Goal: Check status: Check status

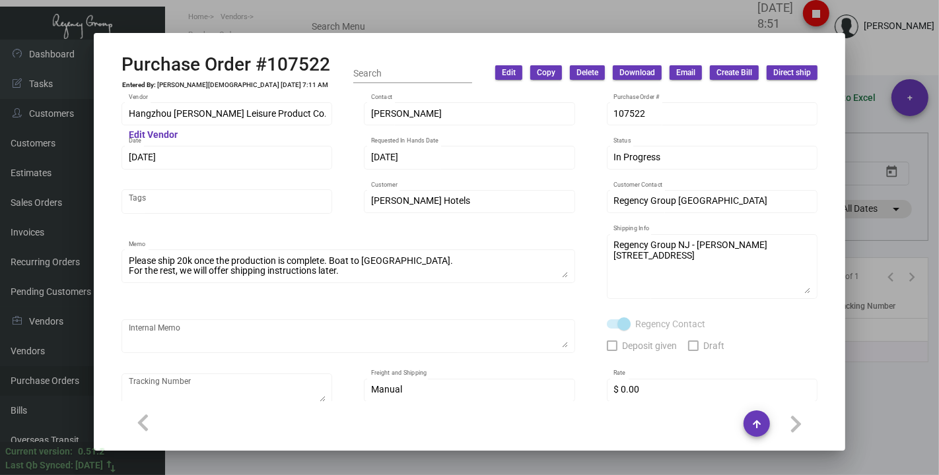
scroll to position [631, 0]
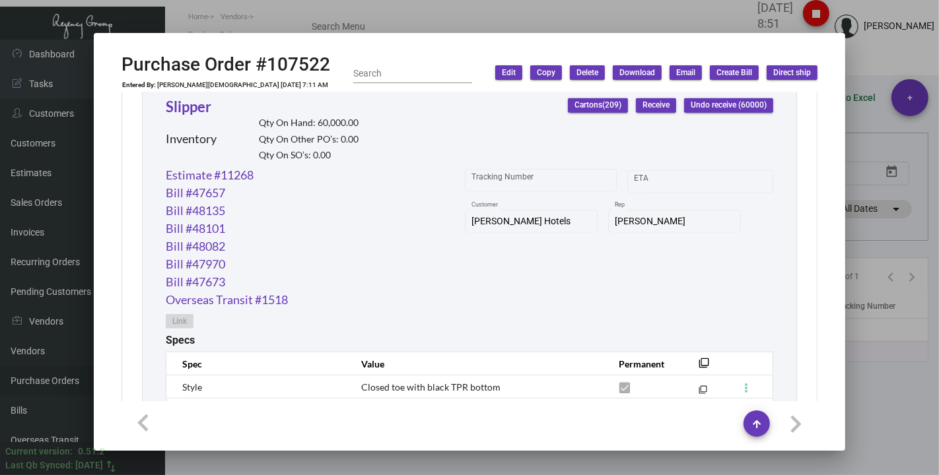
click at [318, 5] on div at bounding box center [469, 237] width 939 height 475
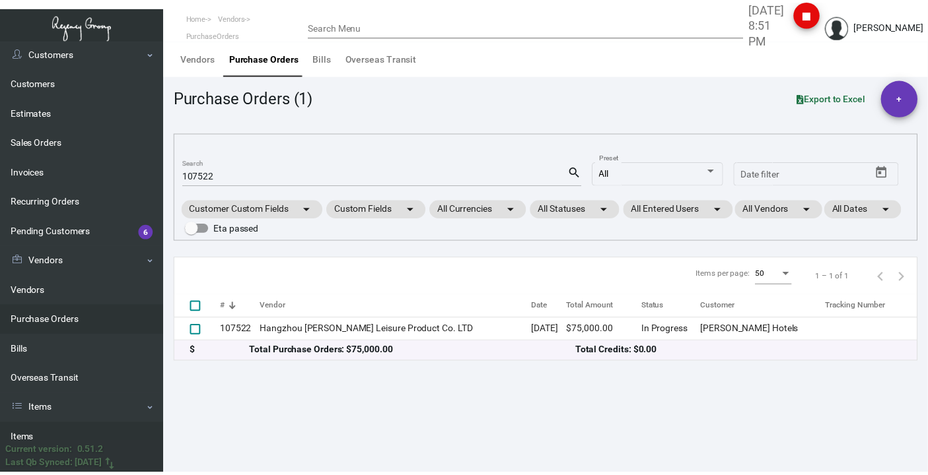
scroll to position [147, 0]
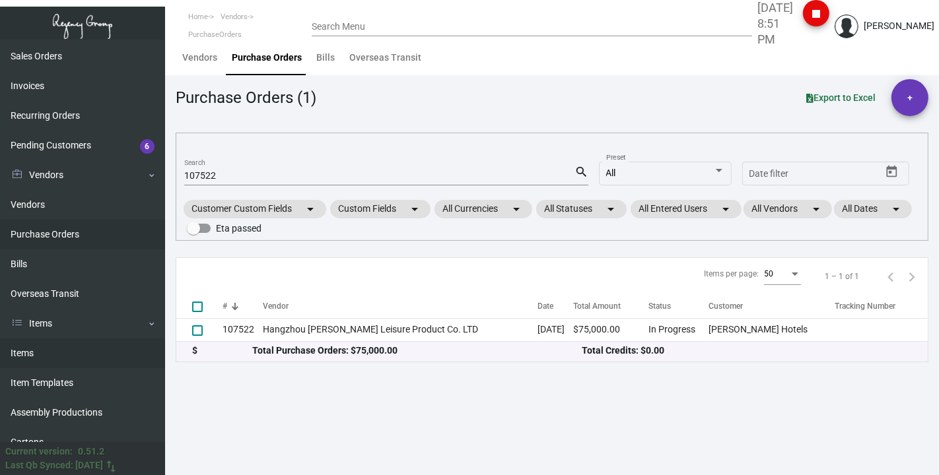
click at [39, 353] on link "Items" at bounding box center [82, 354] width 165 height 30
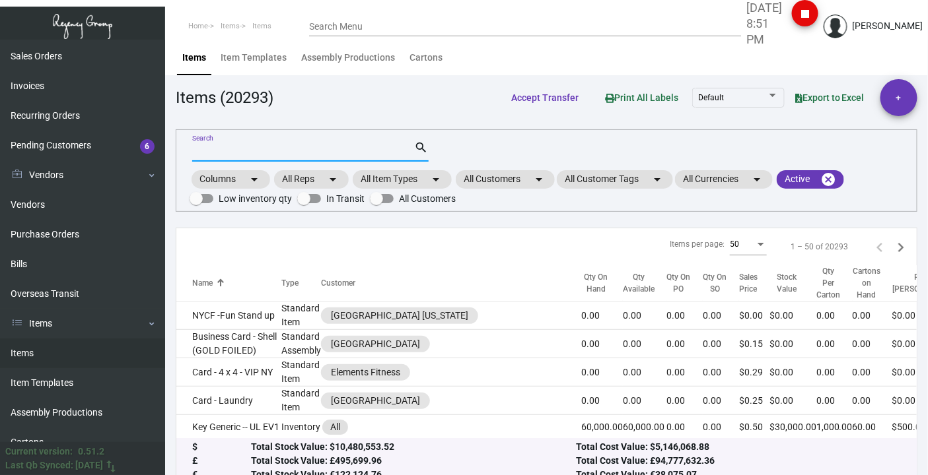
click at [223, 152] on input "Search" at bounding box center [303, 152] width 223 height 11
type input "casa bag"
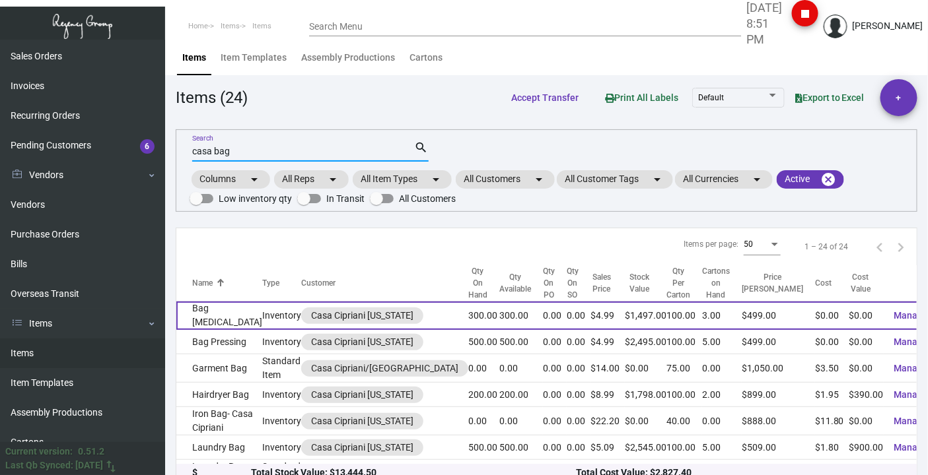
click at [188, 314] on td "Bag [MEDICAL_DATA]" at bounding box center [219, 316] width 86 height 28
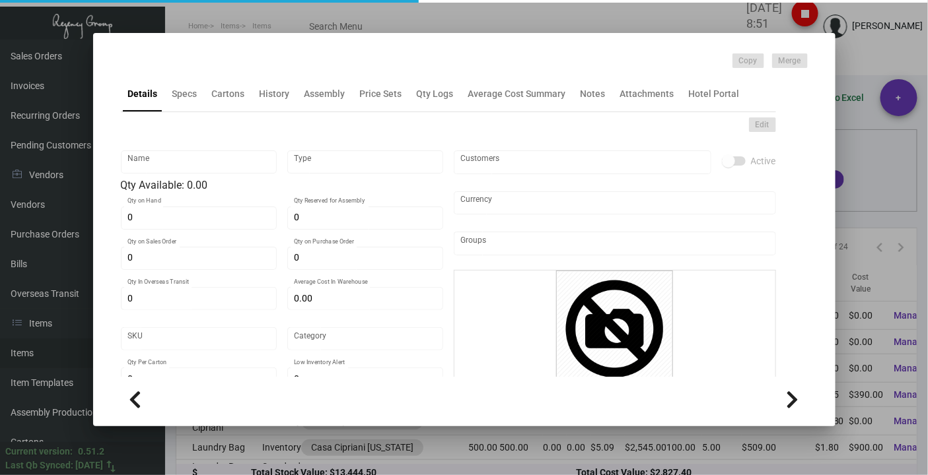
type input "Bag [MEDICAL_DATA]"
type input "Inventory"
type input "300"
type input "$ 1.80"
type input "Standard"
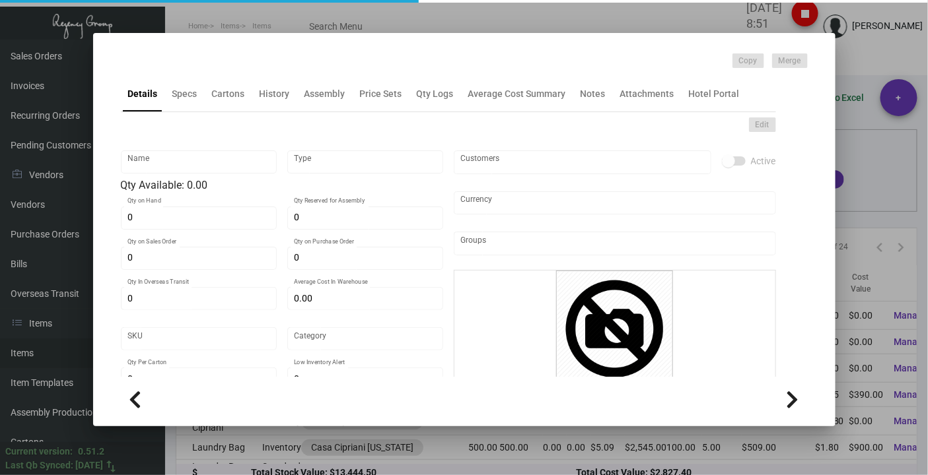
type input "100"
type input "$ 0.00"
type input "$ 4.99"
checkbox input "true"
type input "United States Dollar $"
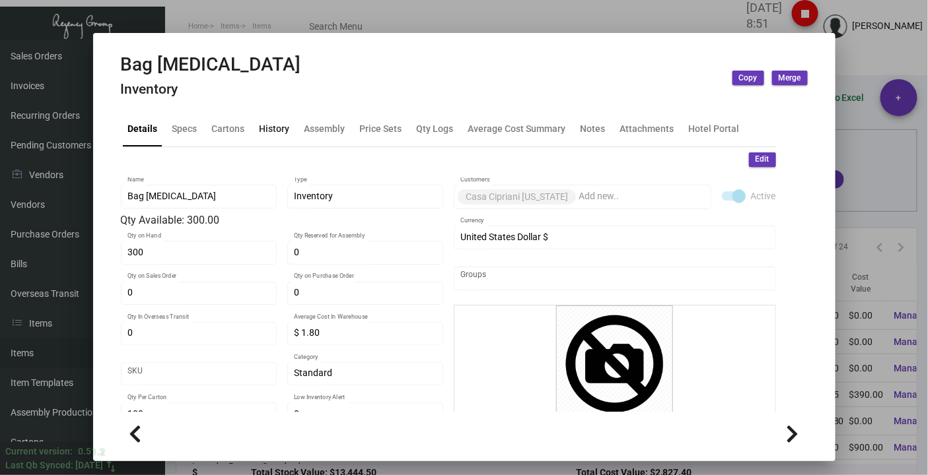
click at [260, 127] on div "History" at bounding box center [275, 129] width 30 height 14
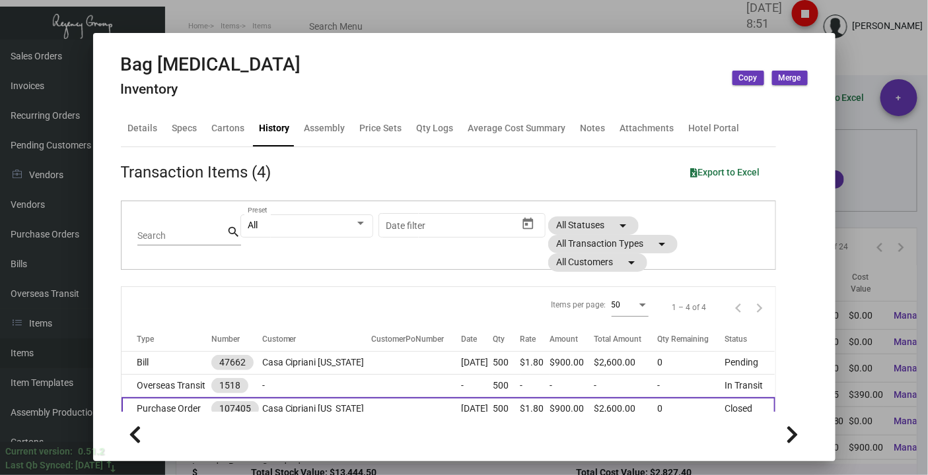
scroll to position [62, 0]
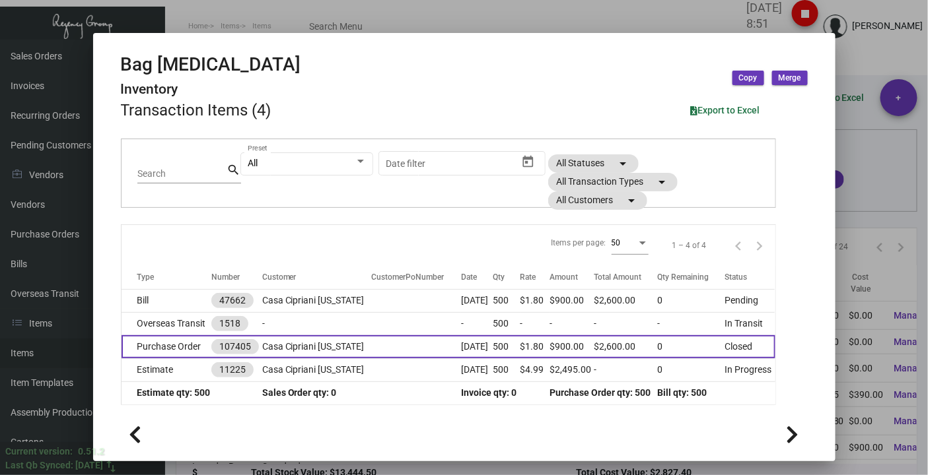
click at [174, 340] on td "Purchase Order" at bounding box center [167, 346] width 90 height 23
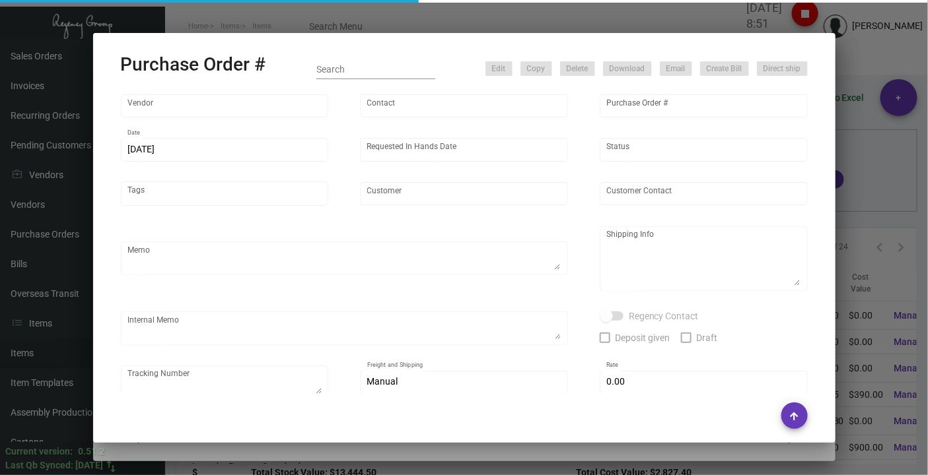
type input "Hangzhou [PERSON_NAME] Leisure Product Co. LTD"
type input "[PERSON_NAME]"
type input "107405"
type input "[DATE]"
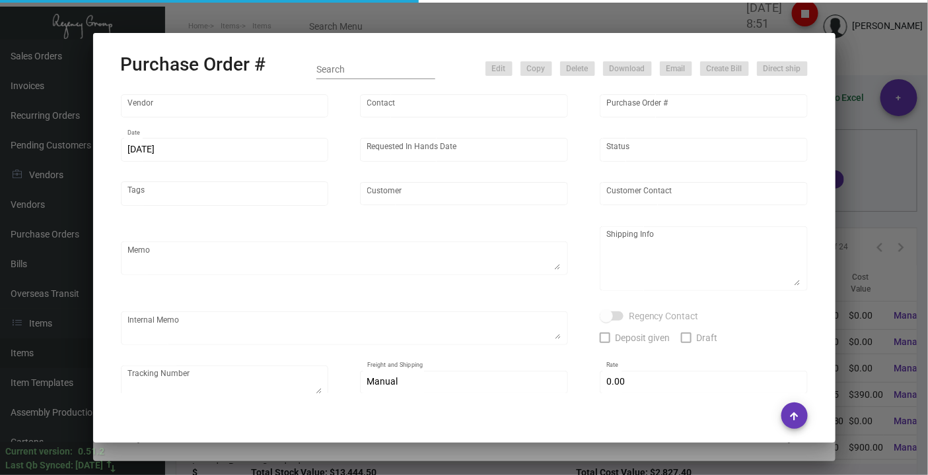
type input "Casa Cipriani [US_STATE]"
type textarea "Please ship by boat to our NJ warehouse."
type textarea "Regency Group NJ - [PERSON_NAME] [STREET_ADDRESS]"
checkbox input "true"
type input "$ 0.00"
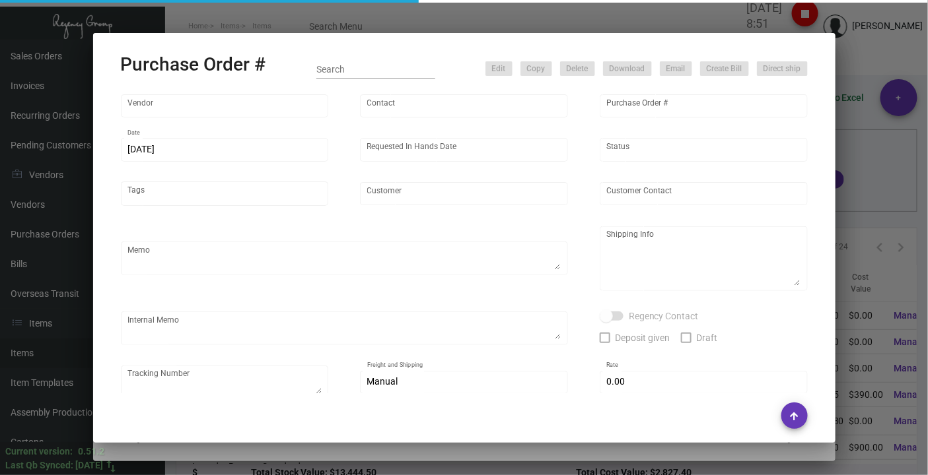
type input "United States Dollar $"
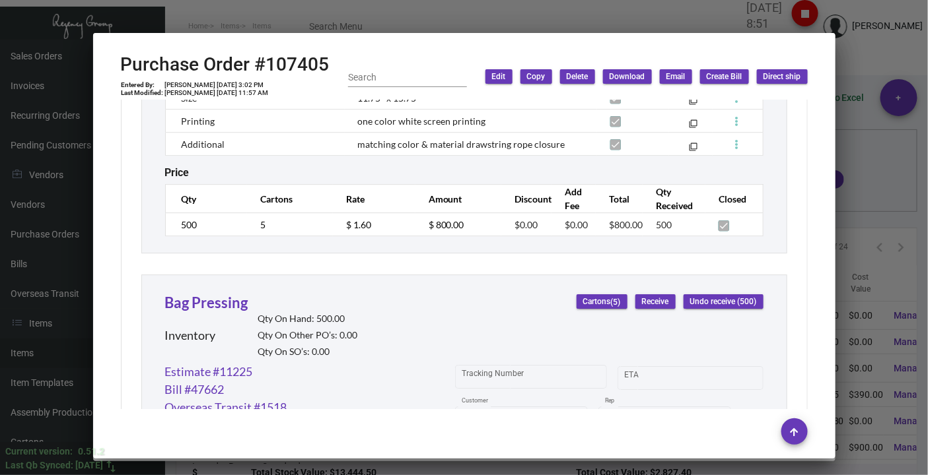
scroll to position [1092, 0]
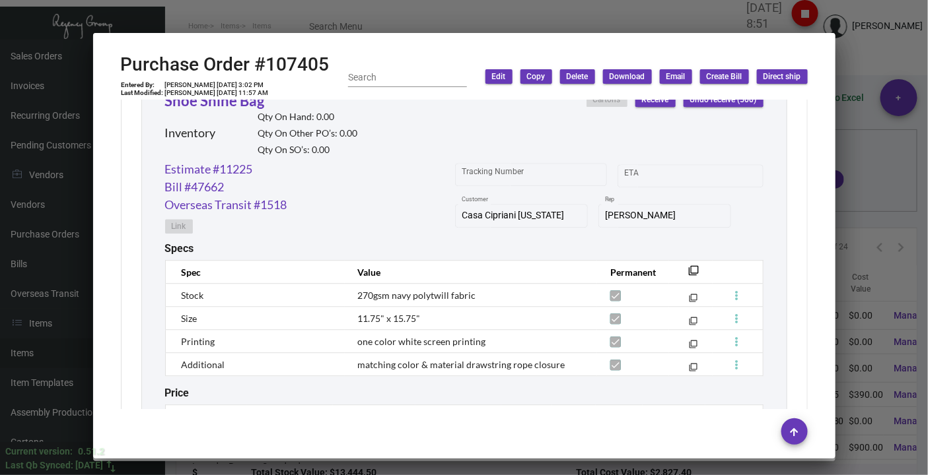
click at [296, 63] on h2 "Purchase Order #107405" at bounding box center [225, 64] width 209 height 22
click at [886, 49] on div at bounding box center [464, 237] width 928 height 475
